Goal: Book appointment/travel/reservation

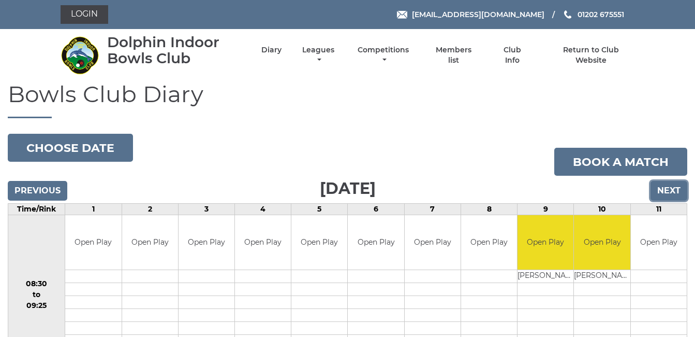
click at [673, 187] on input "Next" at bounding box center [669, 191] width 37 height 20
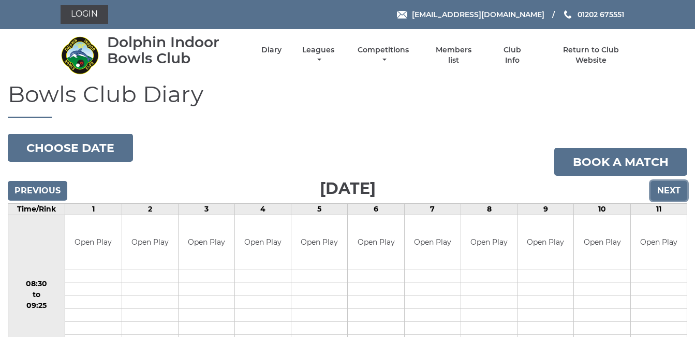
click at [669, 187] on input "Next" at bounding box center [669, 191] width 37 height 20
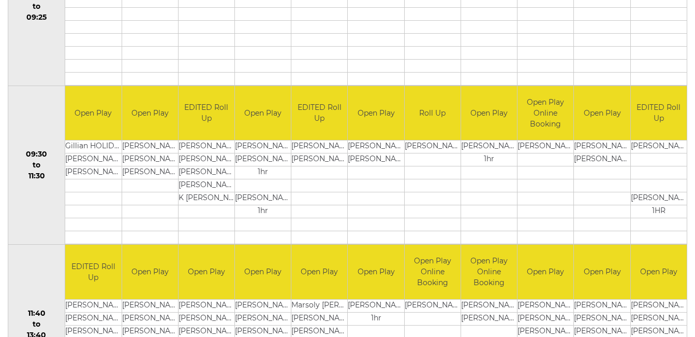
scroll to position [331, 0]
